Goal: Navigation & Orientation: Understand site structure

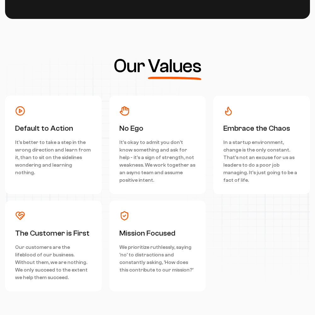
scroll to position [2838, 0]
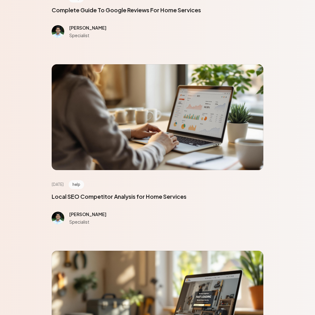
scroll to position [2838, 0]
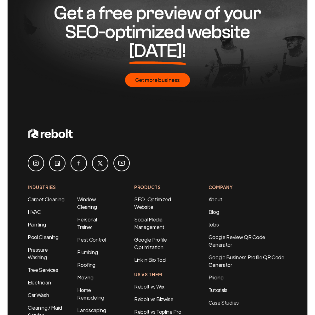
scroll to position [423, 0]
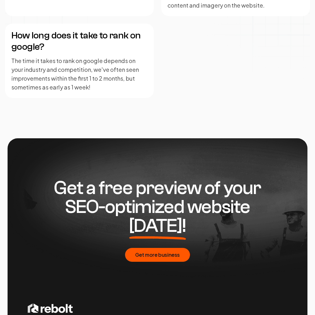
scroll to position [1536, 0]
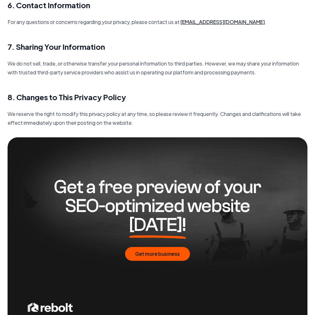
scroll to position [913, 0]
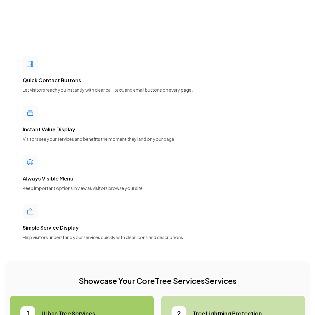
scroll to position [2838, 0]
